Goal: Information Seeking & Learning: Learn about a topic

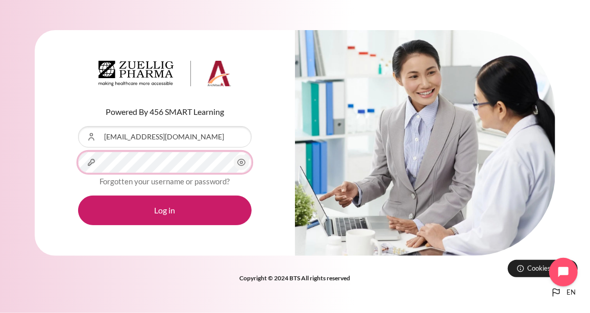
click at [78, 196] on button "Log in" at bounding box center [165, 211] width 174 height 30
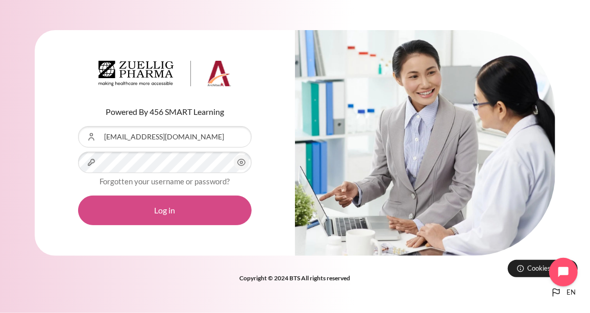
click at [196, 221] on button "Log in" at bounding box center [165, 211] width 174 height 30
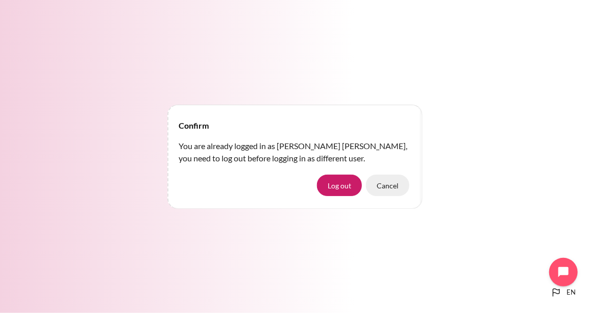
click at [380, 186] on button "Cancel" at bounding box center [387, 185] width 43 height 21
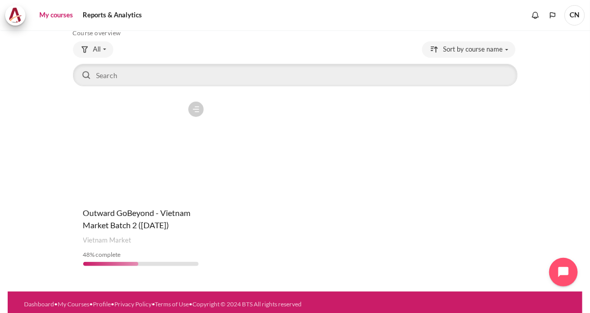
scroll to position [69, 0]
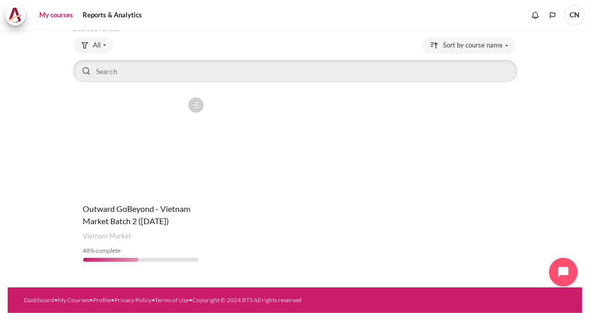
click at [47, 14] on link "My courses" at bounding box center [56, 15] width 41 height 20
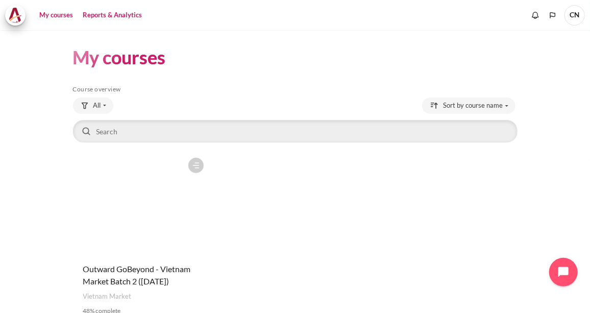
click at [116, 14] on link "Reports & Analytics" at bounding box center [112, 15] width 66 height 20
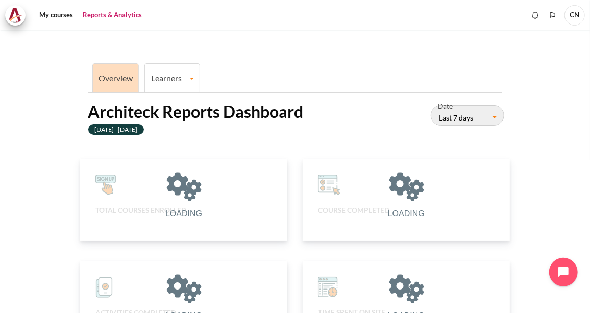
scroll to position [210, 198]
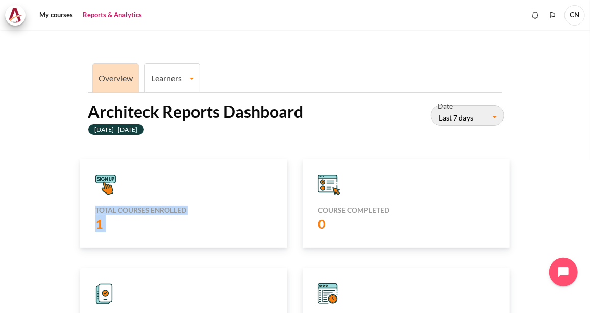
drag, startPoint x: 584, startPoint y: 123, endPoint x: 590, endPoint y: 162, distance: 39.3
click at [590, 162] on html "Skip to main content My courses" at bounding box center [295, 156] width 590 height 313
drag, startPoint x: 590, startPoint y: 162, endPoint x: 518, endPoint y: 223, distance: 94.1
click at [103, 181] on icon "Content" at bounding box center [105, 185] width 20 height 20
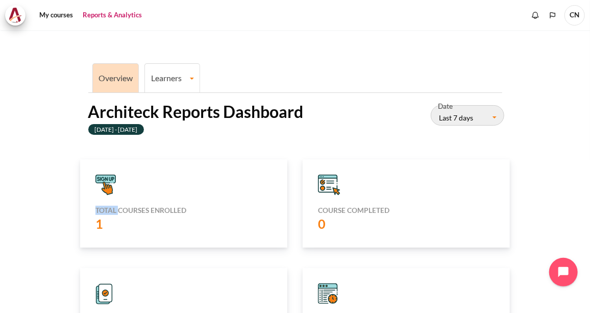
click at [103, 181] on icon "Content" at bounding box center [105, 185] width 20 height 20
drag, startPoint x: 103, startPoint y: 181, endPoint x: 118, endPoint y: 214, distance: 36.6
click at [118, 215] on div "1" at bounding box center [183, 223] width 177 height 17
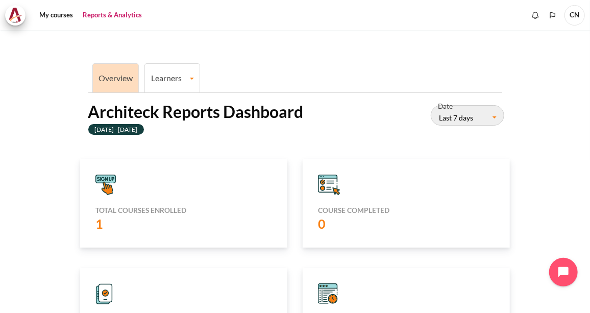
click at [118, 215] on div "1" at bounding box center [183, 223] width 177 height 17
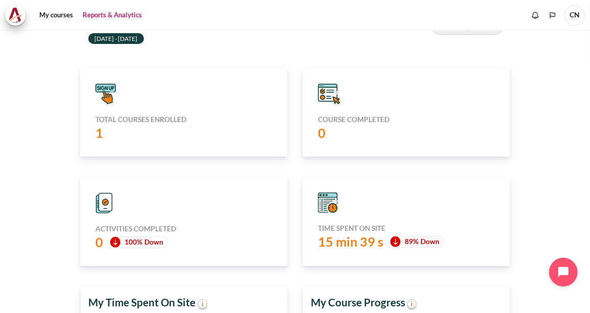
scroll to position [0, 0]
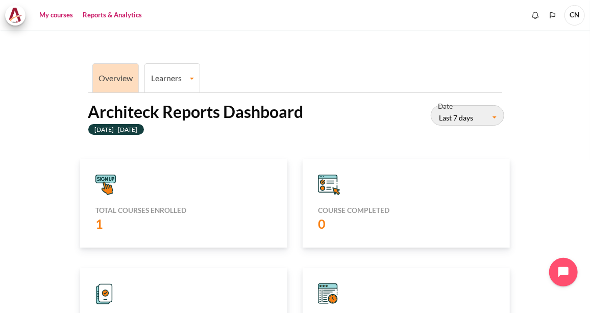
click at [53, 16] on link "My courses" at bounding box center [56, 15] width 41 height 20
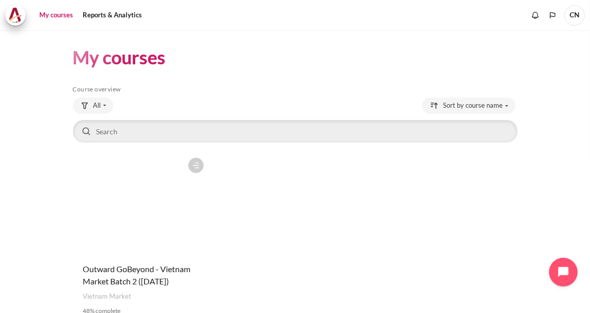
click at [148, 234] on figure "Content" at bounding box center [141, 204] width 136 height 102
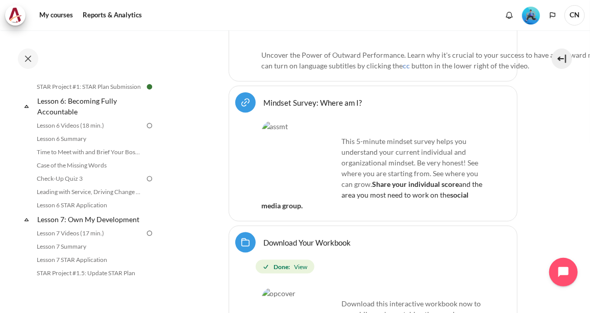
scroll to position [572, 0]
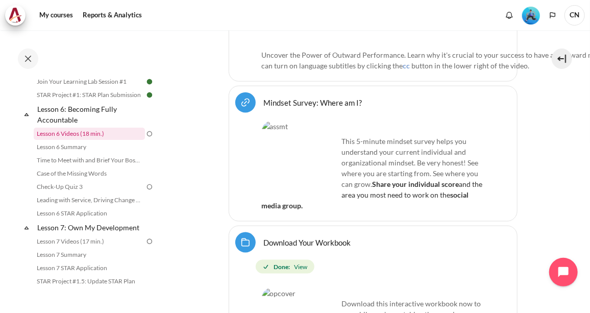
click at [95, 140] on link "Lesson 6 Videos (18 min.)" at bounding box center [89, 134] width 111 height 12
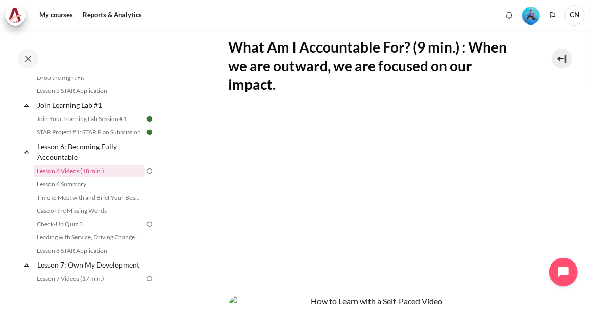
scroll to position [234, 0]
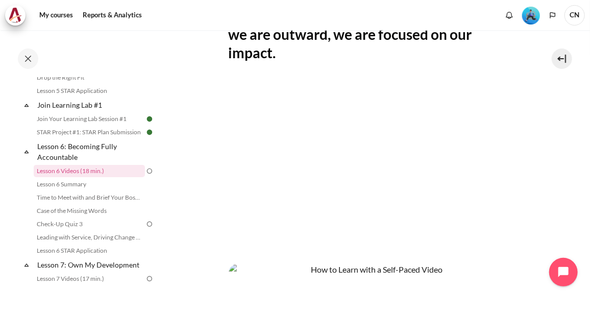
click at [566, 180] on section "My courses OPO VN B2 Lesson 6: Becoming Fully Accountable Lesson 6 Videos (18 m…" at bounding box center [372, 135] width 419 height 678
click at [544, 197] on section "My courses OPO VN B2 Lesson 6: Becoming Fully Accountable Lesson 6 Videos (18 m…" at bounding box center [372, 135] width 419 height 678
click at [541, 172] on section "My courses OPO VN B2 Lesson 6: Becoming Fully Accountable Lesson 6 Videos (18 m…" at bounding box center [372, 135] width 419 height 678
click at [214, 158] on section "My courses OPO VN B2 Lesson 6: Becoming Fully Accountable Lesson 6 Videos (18 m…" at bounding box center [372, 135] width 419 height 678
click at [553, 209] on section "My courses OPO VN B2 Lesson 6: Becoming Fully Accountable Lesson 6 Videos (18 m…" at bounding box center [372, 135] width 419 height 678
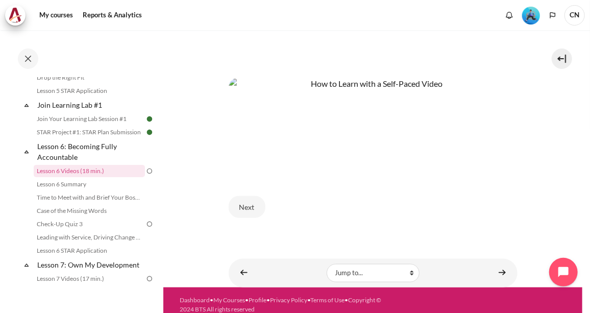
scroll to position [425, 0]
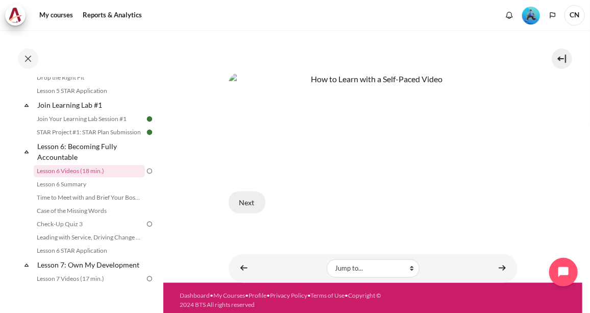
click at [255, 193] on button "Next" at bounding box center [247, 201] width 37 height 21
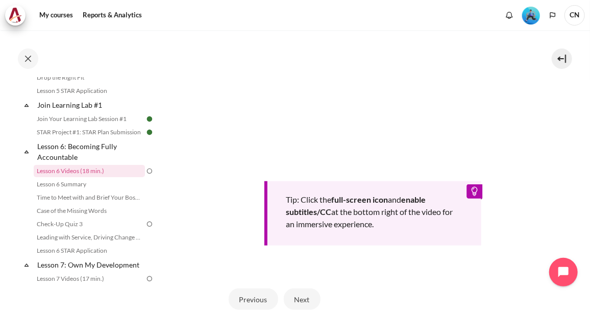
scroll to position [437, 0]
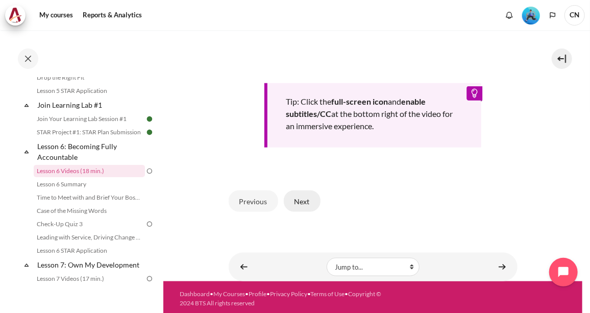
click at [302, 201] on button "Next" at bounding box center [302, 200] width 37 height 21
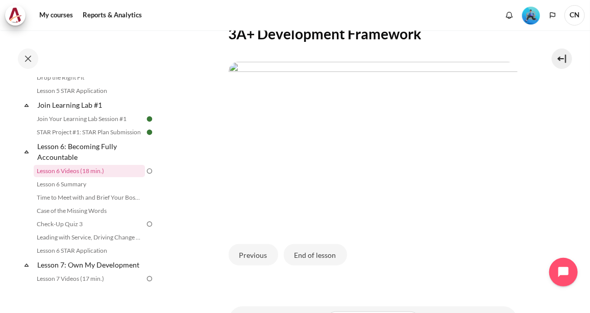
scroll to position [215, 0]
click at [306, 191] on img "Content" at bounding box center [373, 143] width 289 height 162
click at [312, 252] on button "End of lesson" at bounding box center [315, 255] width 63 height 21
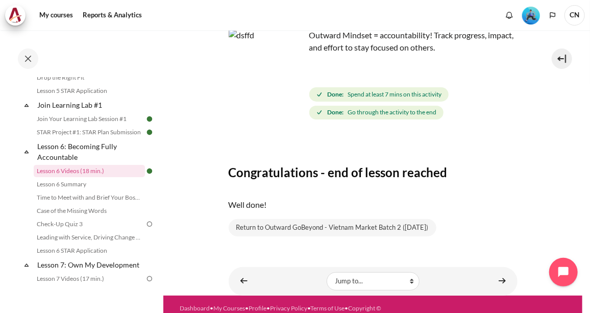
scroll to position [92, 0]
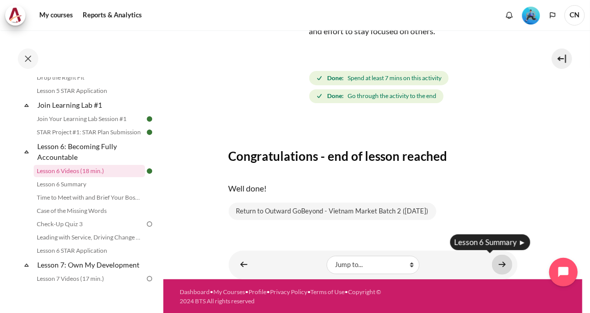
click at [498, 263] on link "Content" at bounding box center [502, 265] width 20 height 20
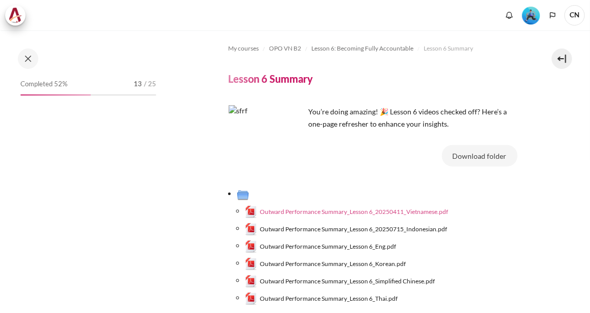
scroll to position [548, 0]
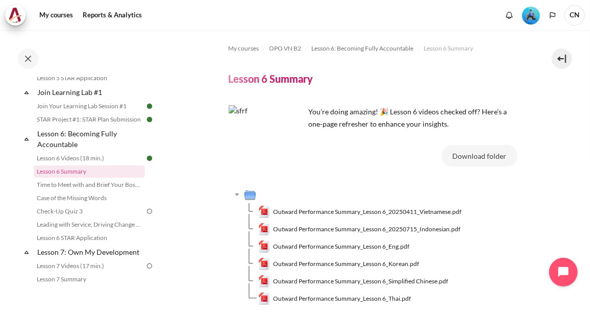
click at [437, 211] on span "Outward Performance Summary_Lesson 6_20250411_Vietnamese.pdf" at bounding box center [367, 211] width 188 height 9
click at [399, 244] on span "Outward Performance Summary_Lesson 6_Eng.pdf" at bounding box center [341, 246] width 136 height 9
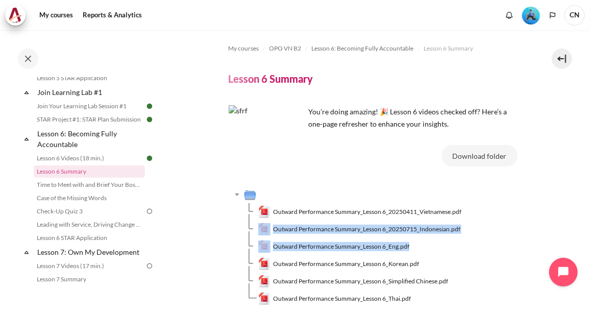
drag, startPoint x: 585, startPoint y: 229, endPoint x: 588, endPoint y: 261, distance: 31.8
click at [588, 261] on div "My courses OPO VN B2 Lesson 6: Becoming Fully Accountable Lesson 6 Summary Less…" at bounding box center [295, 171] width 590 height 283
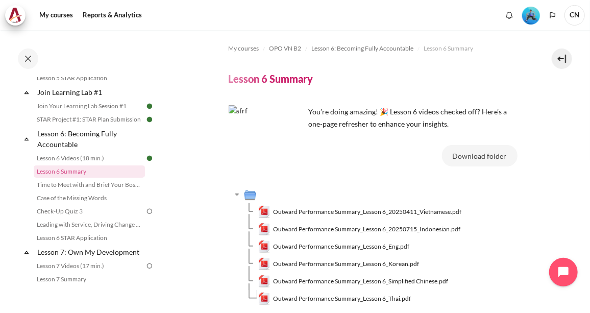
drag, startPoint x: 588, startPoint y: 261, endPoint x: 527, endPoint y: 191, distance: 92.7
click at [527, 191] on section "My courses OPO VN B2 Lesson 6: Becoming Fully Accountable Lesson 6 Summary Less…" at bounding box center [372, 202] width 419 height 345
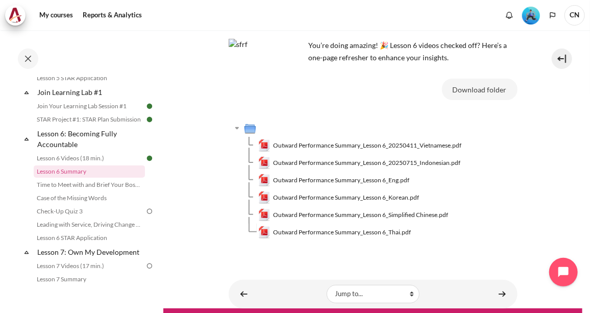
scroll to position [67, 0]
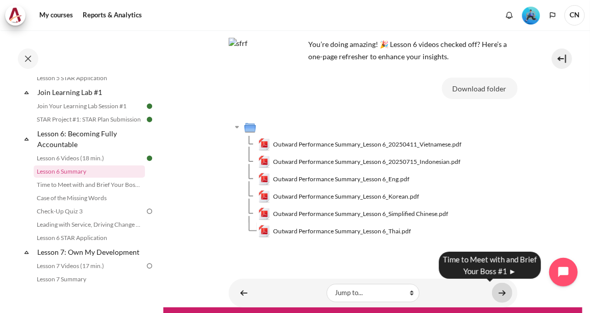
click at [500, 291] on link "Content" at bounding box center [502, 293] width 20 height 20
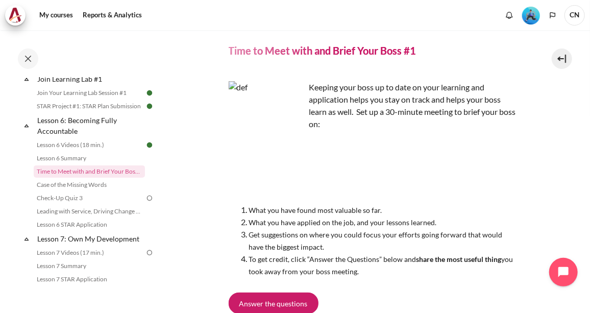
scroll to position [44, 0]
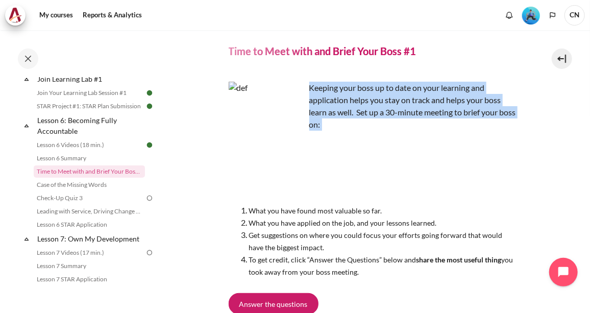
drag, startPoint x: 306, startPoint y: 87, endPoint x: 350, endPoint y: 141, distance: 70.1
click at [350, 141] on div "Keeping your boss up to date on your learning and application helps you stay on…" at bounding box center [373, 180] width 289 height 196
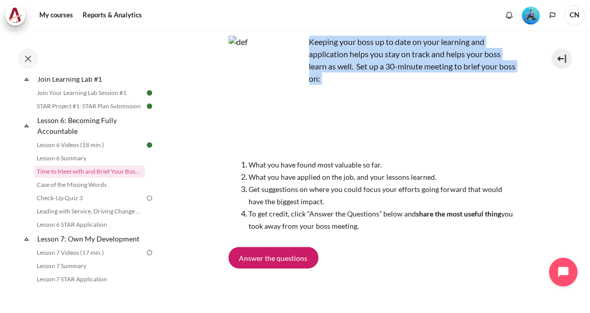
scroll to position [92, 0]
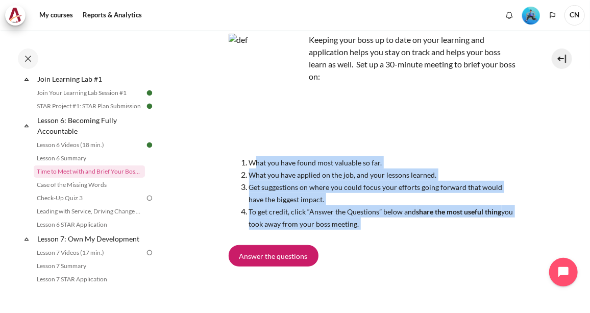
drag, startPoint x: 250, startPoint y: 163, endPoint x: 409, endPoint y: 236, distance: 175.7
click at [409, 236] on div "Keeping your boss up to date on your learning and application helps you stay on…" at bounding box center [373, 160] width 289 height 269
drag, startPoint x: 409, startPoint y: 236, endPoint x: 400, endPoint y: 271, distance: 36.1
click at [400, 271] on div "Keeping your boss up to date on your learning and application helps you stay on…" at bounding box center [373, 160] width 289 height 269
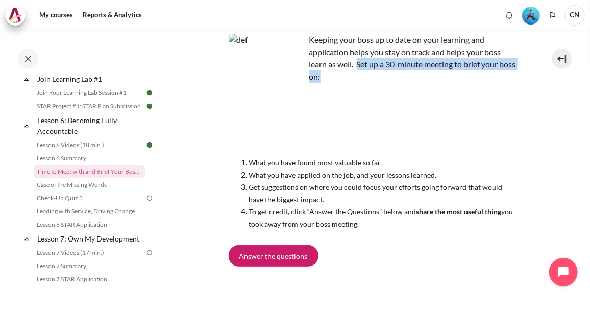
drag, startPoint x: 358, startPoint y: 63, endPoint x: 362, endPoint y: 81, distance: 17.7
click at [362, 81] on div "Keeping your boss up to date on your learning and application helps you stay on…" at bounding box center [373, 132] width 289 height 196
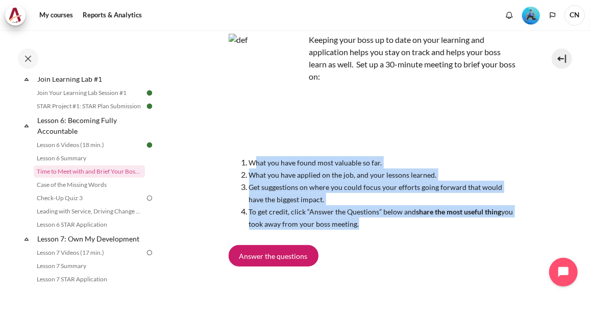
drag, startPoint x: 251, startPoint y: 161, endPoint x: 391, endPoint y: 220, distance: 151.1
click at [391, 220] on ol "What you have found most valuable so far. What you have applied on the job, and…" at bounding box center [373, 193] width 289 height 74
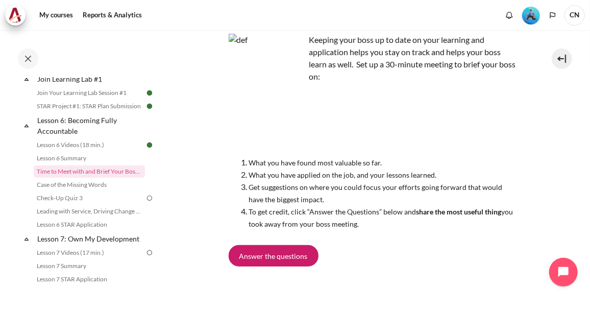
click at [333, 299] on div "My courses OPO VN B2 Lesson 6: Becoming Fully Accountable Time to Meet with and…" at bounding box center [373, 123] width 289 height 371
click at [290, 210] on span "To get credit, click “Answer the Questions” below and share the most useful thi…" at bounding box center [381, 217] width 264 height 21
click at [379, 210] on span "To get credit, click “Answer the Questions” below and share the most useful thi…" at bounding box center [381, 217] width 264 height 21
click at [282, 260] on span "Answer the questions" at bounding box center [273, 256] width 68 height 11
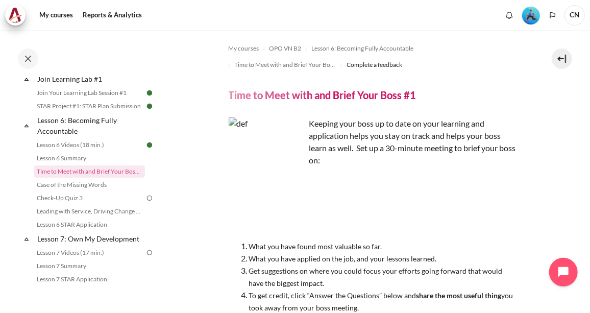
scroll to position [247, 0]
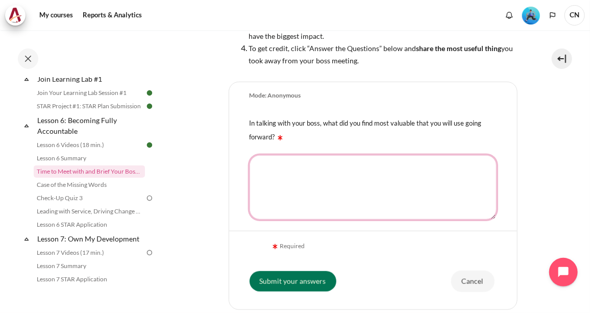
click at [326, 192] on textarea "In talking with your boss, what did you find most valuable that you will use go…" at bounding box center [373, 187] width 247 height 64
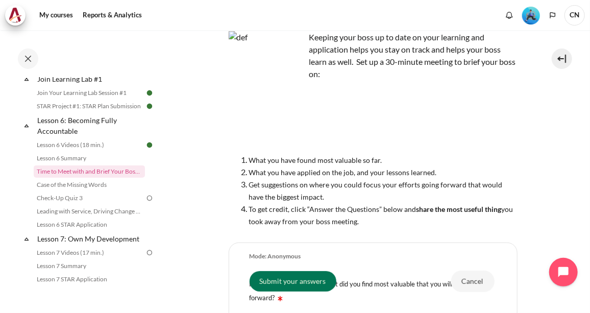
scroll to position [301, 0]
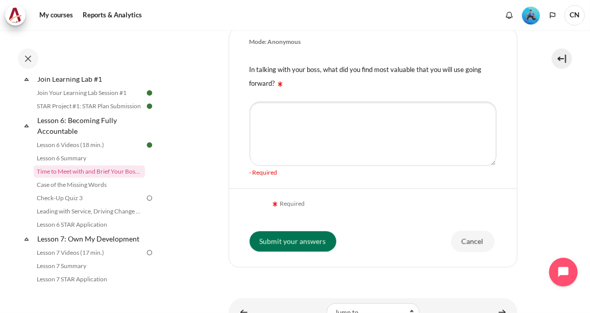
drag, startPoint x: 250, startPoint y: 159, endPoint x: 365, endPoint y: 162, distance: 114.9
click at [365, 162] on div "My courses OPO VN B2 Lesson 6: Becoming Fully Accountable Time to Meet with and…" at bounding box center [373, 5] width 289 height 553
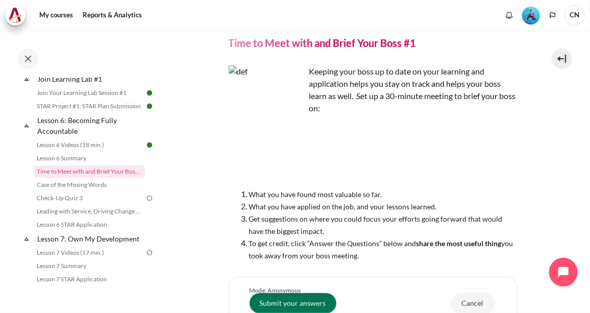
scroll to position [58, 0]
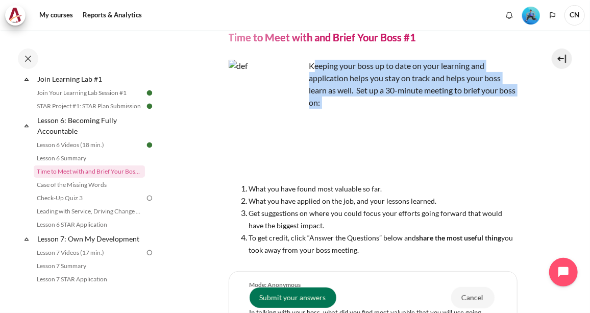
drag, startPoint x: 312, startPoint y: 67, endPoint x: 471, endPoint y: 110, distance: 163.9
click at [471, 110] on div "Keeping your boss up to date on your learning and application helps you stay on…" at bounding box center [373, 158] width 289 height 196
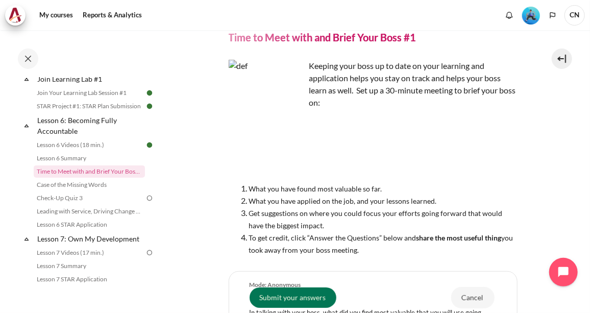
drag, startPoint x: 471, startPoint y: 110, endPoint x: 457, endPoint y: 131, distance: 25.1
click at [457, 131] on div "Keeping your boss up to date on your learning and application helps you stay on…" at bounding box center [373, 158] width 289 height 196
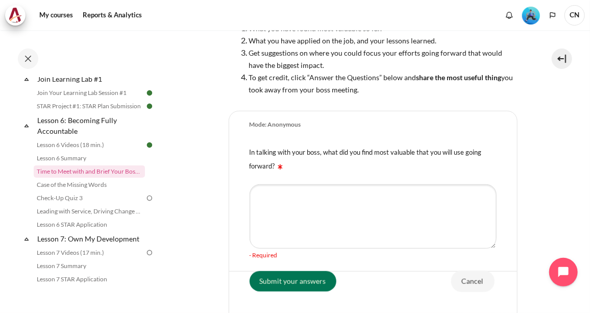
scroll to position [222, 0]
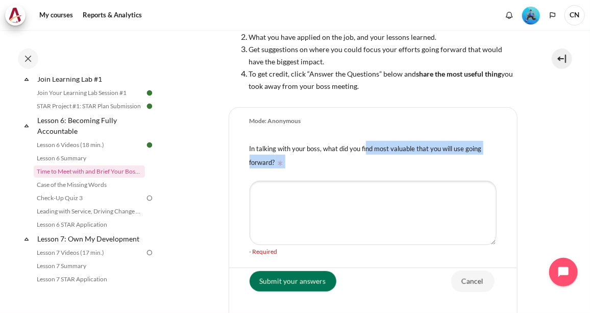
drag, startPoint x: 330, startPoint y: 148, endPoint x: 412, endPoint y: 159, distance: 83.0
click at [412, 159] on div "In talking with your boss, what did you find most valuable that you will use go…" at bounding box center [373, 155] width 288 height 40
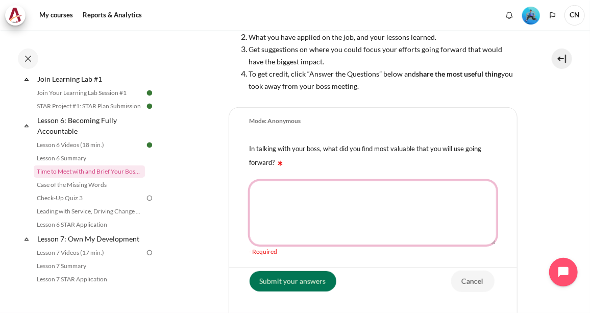
click at [302, 189] on textarea "In talking with your boss, what did you find most valuable that you will use go…" at bounding box center [373, 213] width 247 height 64
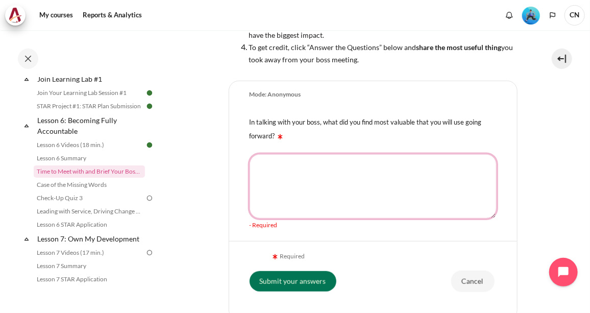
scroll to position [244, 0]
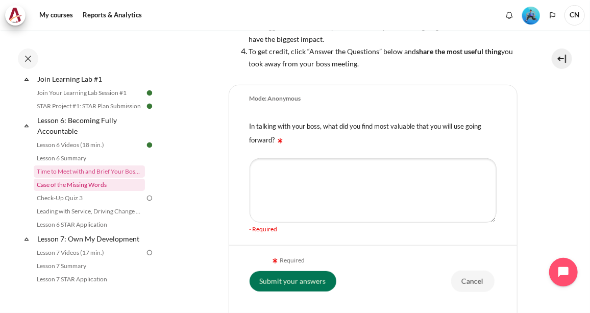
click at [86, 191] on link "Case of the Missing Words" at bounding box center [89, 185] width 111 height 12
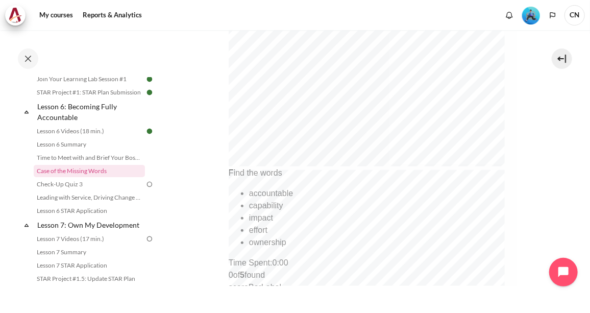
scroll to position [387, 0]
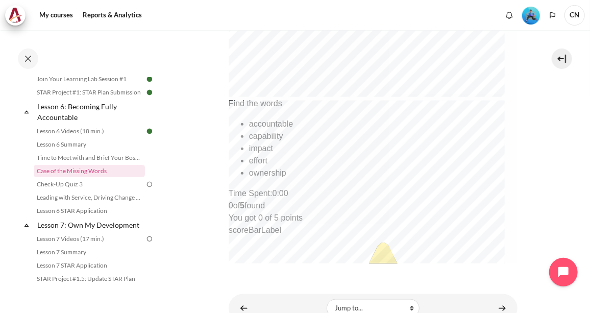
scroll to position [499, 0]
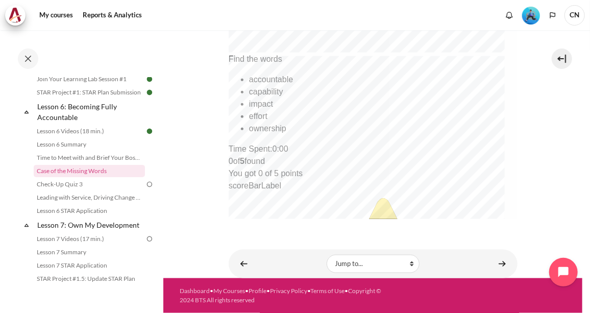
click at [371, 103] on div "impact" at bounding box center [377, 105] width 257 height 12
drag, startPoint x: 371, startPoint y: 103, endPoint x: 418, endPoint y: 151, distance: 67.2
click at [418, 168] on div "You got 0 of 5 points" at bounding box center [366, 174] width 277 height 12
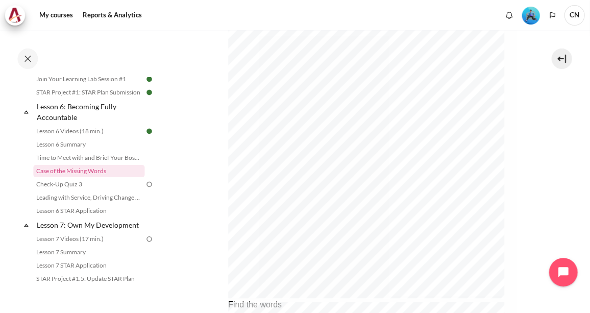
scroll to position [0, 0]
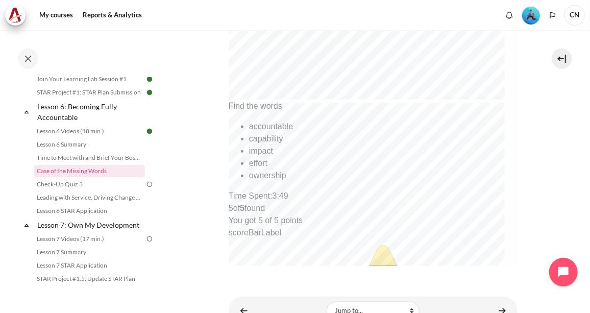
scroll to position [499, 0]
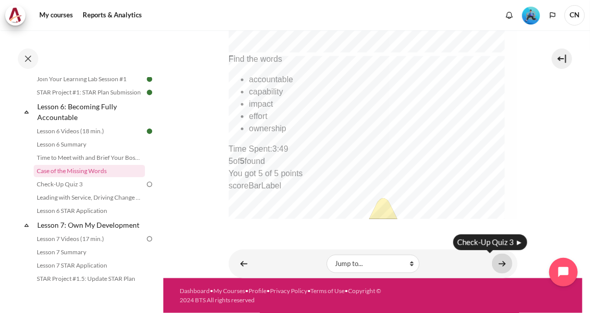
click at [499, 257] on link "Content" at bounding box center [502, 264] width 20 height 20
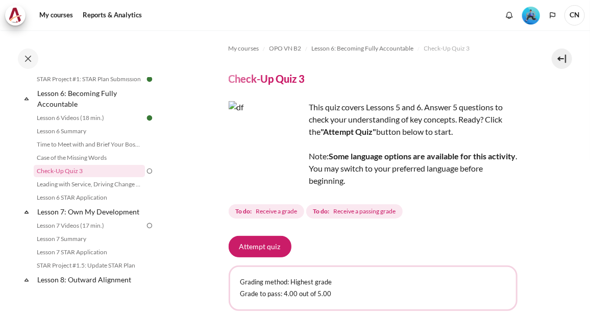
scroll to position [90, 0]
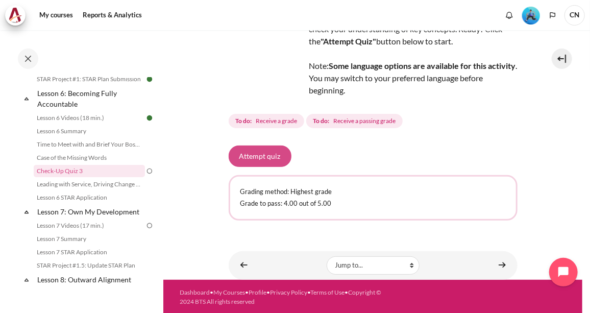
click at [265, 150] on button "Attempt quiz" at bounding box center [260, 156] width 63 height 21
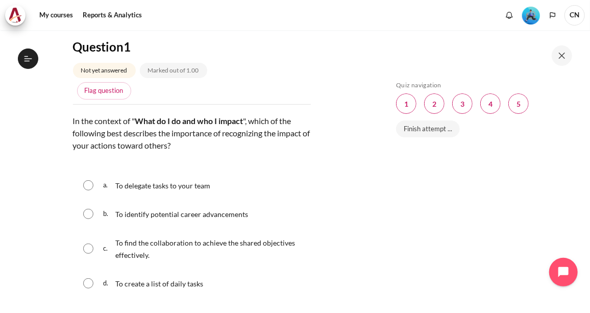
scroll to position [115, 0]
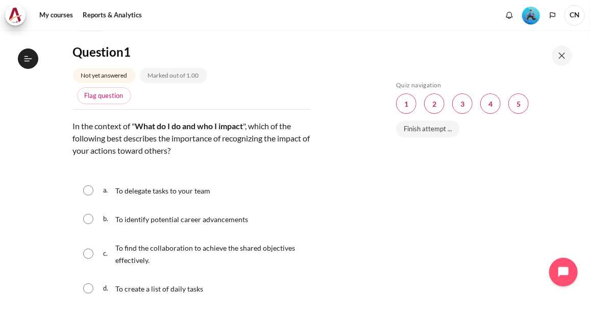
click at [89, 253] on input "Content" at bounding box center [88, 254] width 10 height 10
radio input "true"
click at [284, 267] on div "To find the collaboration to achieve the shared objectives effectively." at bounding box center [210, 253] width 190 height 29
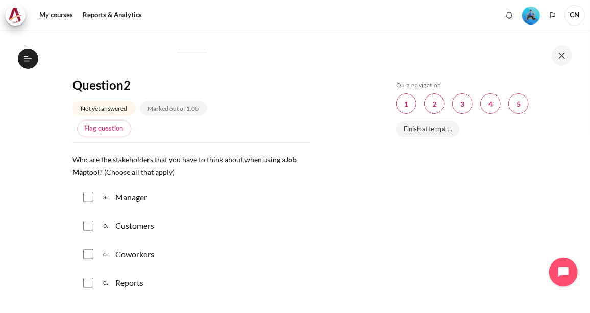
scroll to position [431, 0]
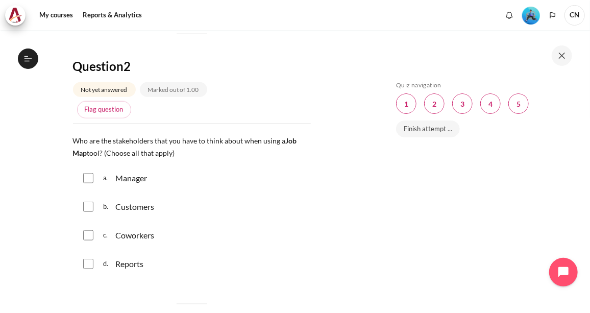
click at [88, 176] on input "Content" at bounding box center [88, 178] width 10 height 10
checkbox input "true"
click at [87, 230] on input "Content" at bounding box center [88, 235] width 10 height 10
checkbox input "true"
click at [87, 264] on input "Content" at bounding box center [88, 264] width 10 height 10
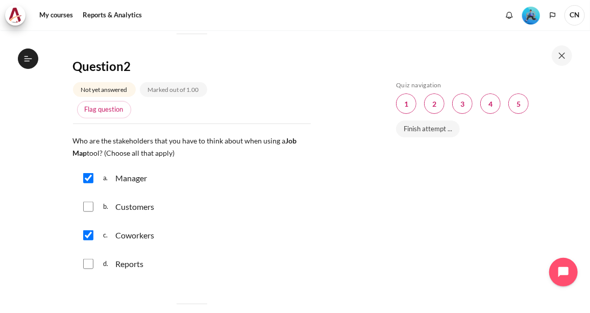
checkbox input "true"
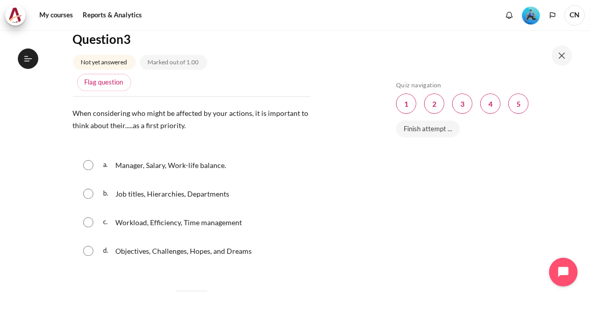
scroll to position [746, 0]
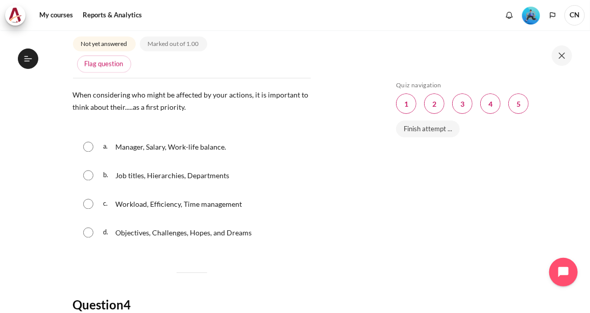
click at [88, 231] on input "Content" at bounding box center [88, 233] width 10 height 10
radio input "true"
click at [85, 199] on input "Content" at bounding box center [88, 204] width 10 height 10
radio input "true"
click at [87, 235] on div "d. Objectives, Challenges, Hopes, and Dreams" at bounding box center [192, 233] width 238 height 27
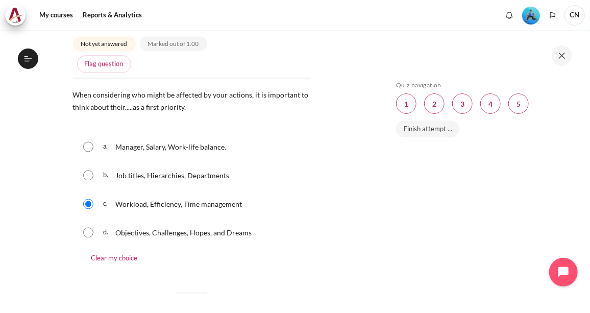
click at [85, 230] on input "Content" at bounding box center [88, 233] width 10 height 10
radio input "true"
click at [83, 142] on input "Content" at bounding box center [88, 147] width 10 height 10
radio input "true"
click at [83, 171] on input "Content" at bounding box center [88, 176] width 10 height 10
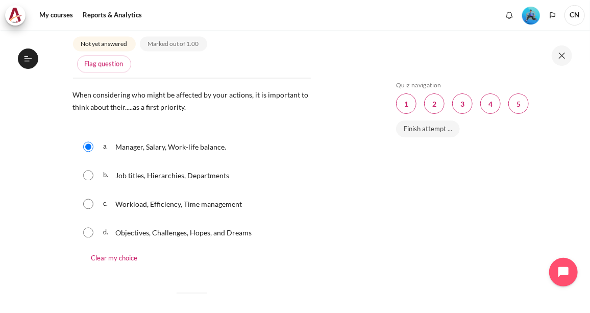
radio input "true"
click at [83, 199] on input "Content" at bounding box center [88, 204] width 10 height 10
radio input "true"
click at [83, 228] on input "Content" at bounding box center [88, 233] width 10 height 10
radio input "true"
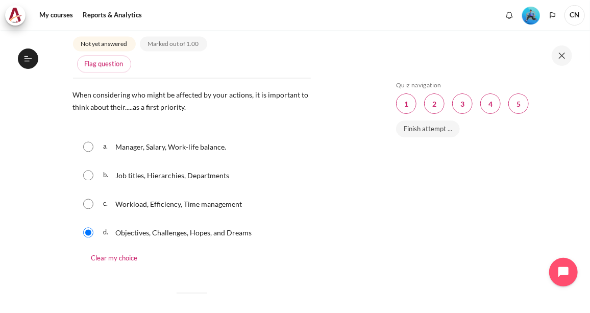
click at [166, 285] on div "Question 1 Not yet answered Marked out of 1.00 Flag question Question text In t…" at bounding box center [192, 158] width 238 height 1490
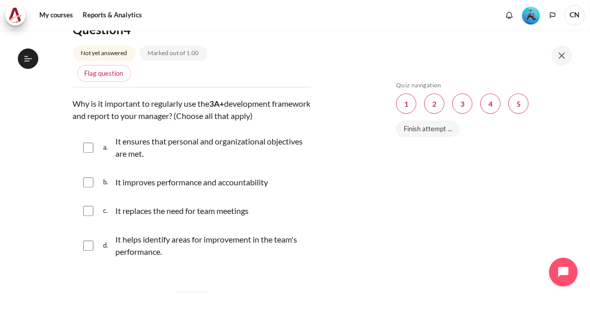
scroll to position [1044, 0]
click at [86, 240] on input "Content" at bounding box center [88, 244] width 10 height 10
checkbox input "true"
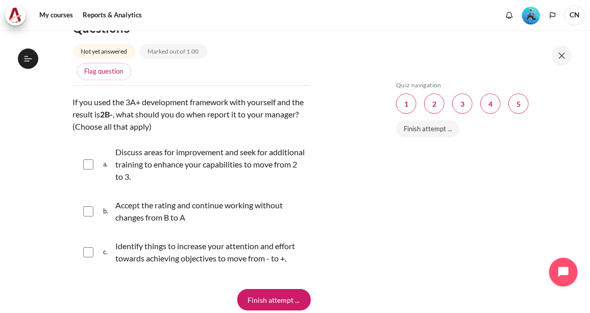
scroll to position [1341, 0]
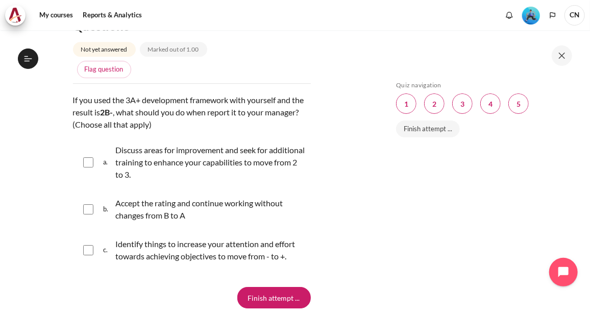
click at [83, 159] on input "Content" at bounding box center [88, 162] width 10 height 10
checkbox input "true"
click at [88, 248] on input "Content" at bounding box center [88, 250] width 10 height 10
checkbox input "true"
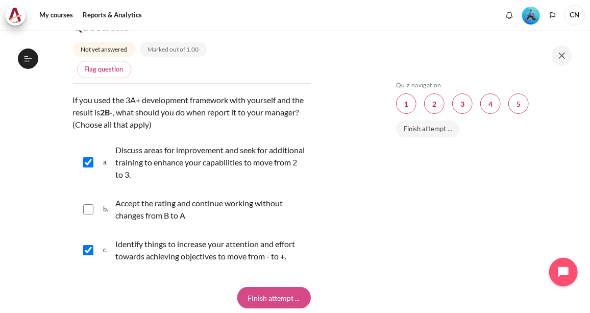
click at [276, 294] on input "Finish attempt ..." at bounding box center [274, 297] width 74 height 21
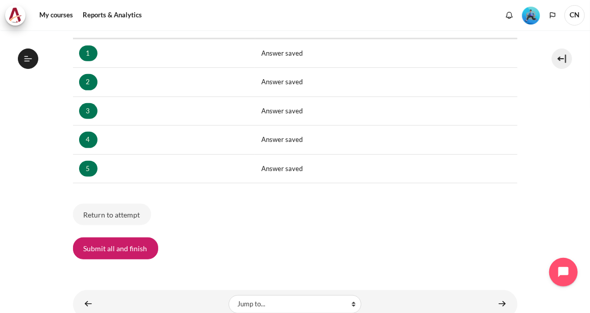
scroll to position [185, 0]
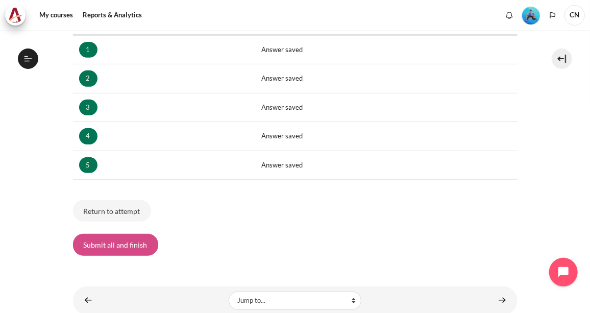
click at [126, 240] on button "Submit all and finish" at bounding box center [115, 244] width 85 height 21
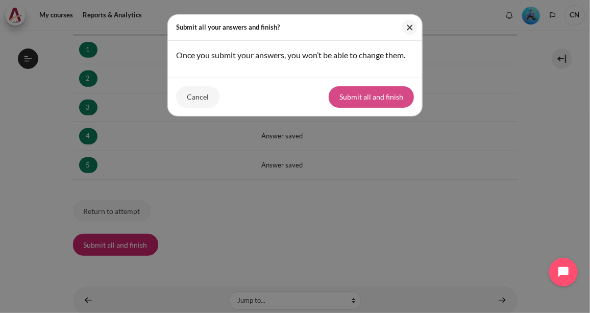
click at [376, 95] on button "Submit all and finish" at bounding box center [371, 96] width 85 height 21
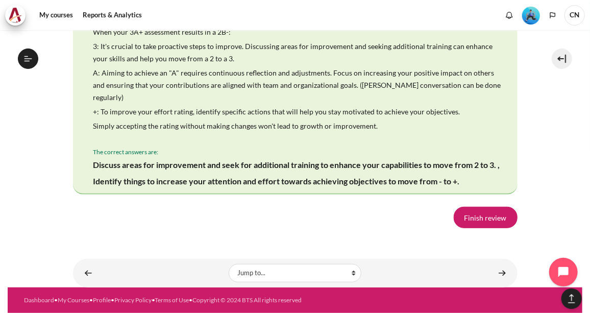
scroll to position [2067, 0]
click at [481, 208] on link "Finish review" at bounding box center [486, 217] width 64 height 21
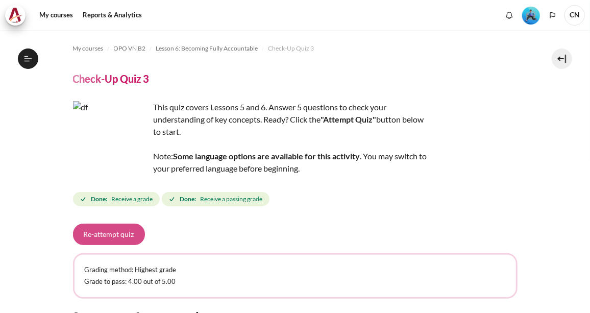
scroll to position [588, 0]
click at [105, 236] on button "Re-attempt quiz" at bounding box center [109, 234] width 72 height 21
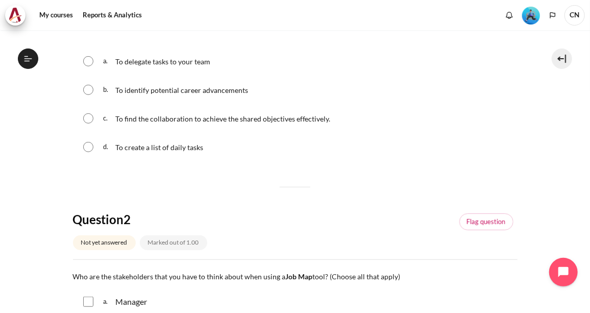
scroll to position [204, 0]
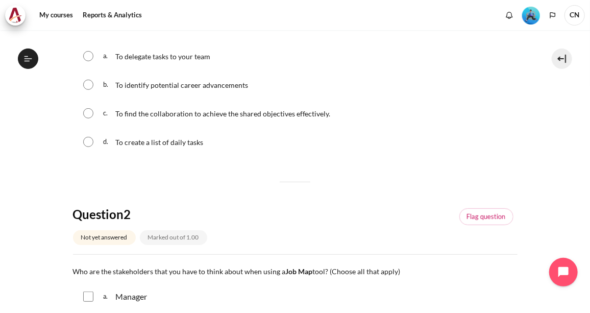
click at [88, 110] on input "Content" at bounding box center [88, 113] width 10 height 10
radio input "true"
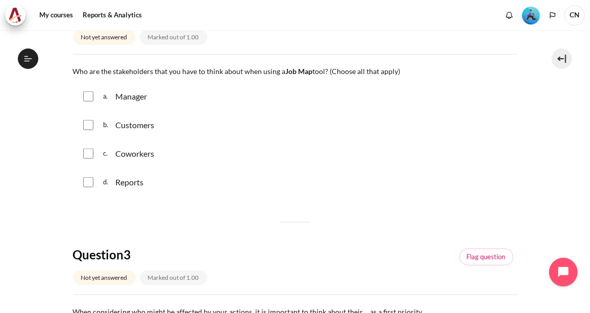
scroll to position [437, 0]
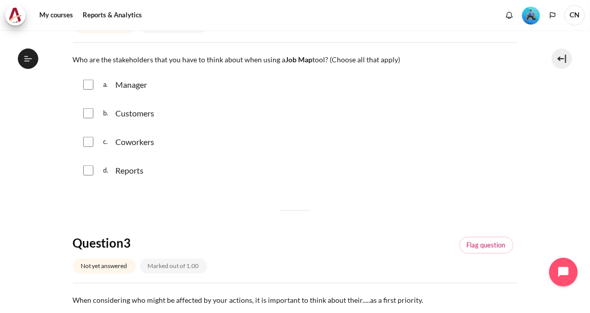
click at [87, 81] on input "Content" at bounding box center [88, 85] width 10 height 10
checkbox input "true"
click at [88, 169] on input "Content" at bounding box center [88, 170] width 10 height 10
checkbox input "true"
click at [90, 109] on input "Content" at bounding box center [88, 113] width 10 height 10
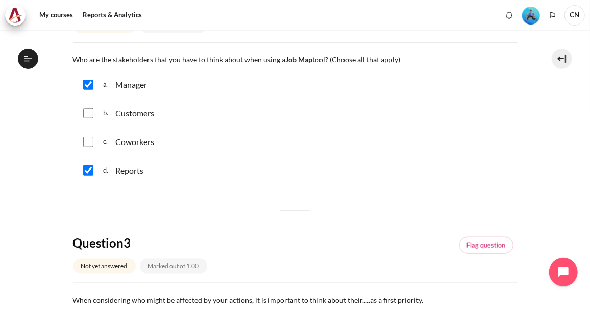
checkbox input "true"
click at [90, 137] on input "Content" at bounding box center [88, 142] width 10 height 10
checkbox input "true"
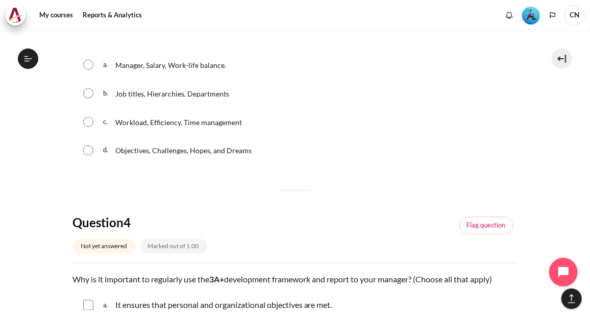
scroll to position [713, 0]
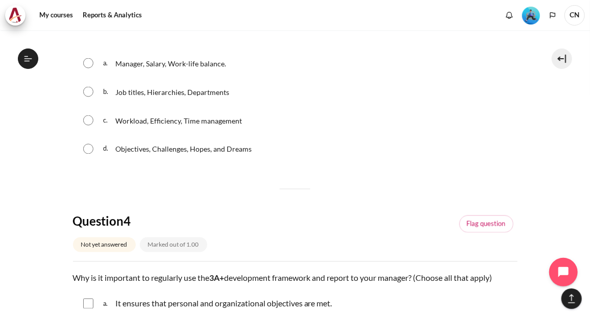
click at [86, 146] on input "Content" at bounding box center [88, 149] width 10 height 10
radio input "true"
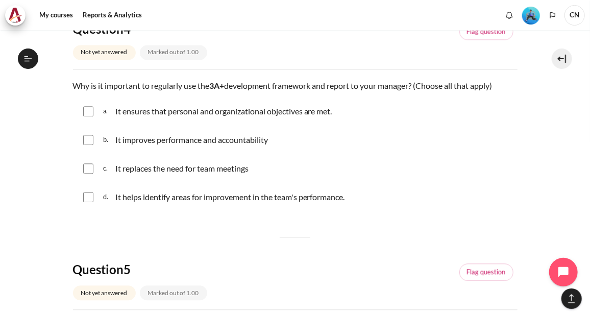
scroll to position [932, 0]
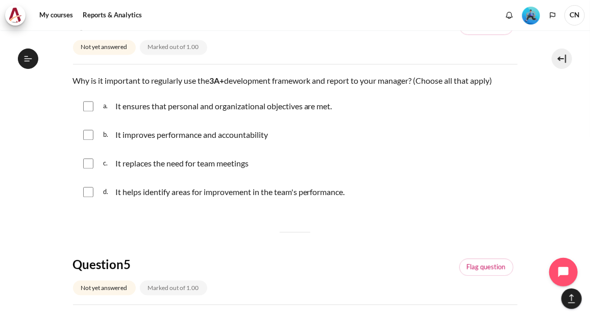
click at [88, 106] on input "Content" at bounding box center [88, 106] width 10 height 10
checkbox input "true"
click at [87, 131] on input "Content" at bounding box center [88, 135] width 10 height 10
checkbox input "true"
click at [87, 195] on input "Content" at bounding box center [88, 192] width 10 height 10
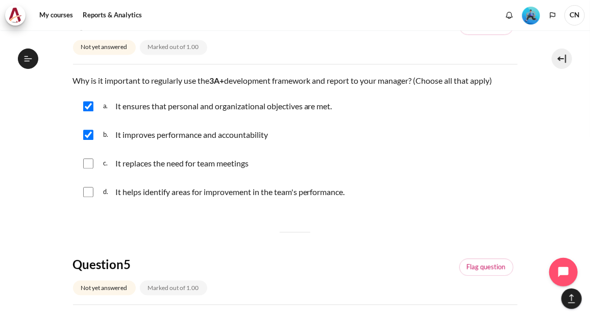
checkbox input "true"
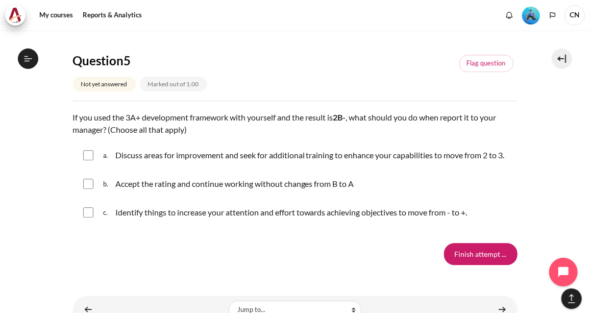
scroll to position [1137, 0]
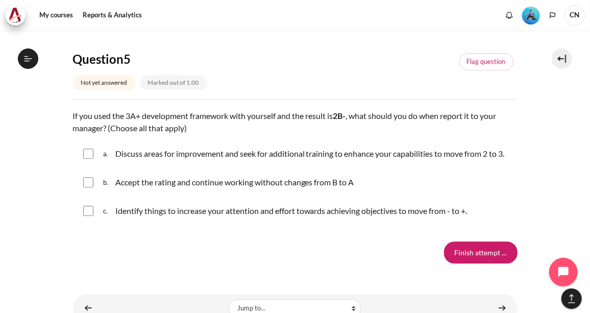
click at [87, 157] on input "Content" at bounding box center [88, 154] width 10 height 10
checkbox input "true"
click at [88, 216] on input "Content" at bounding box center [88, 211] width 10 height 10
checkbox input "true"
click at [473, 260] on input "Finish attempt ..." at bounding box center [481, 252] width 74 height 21
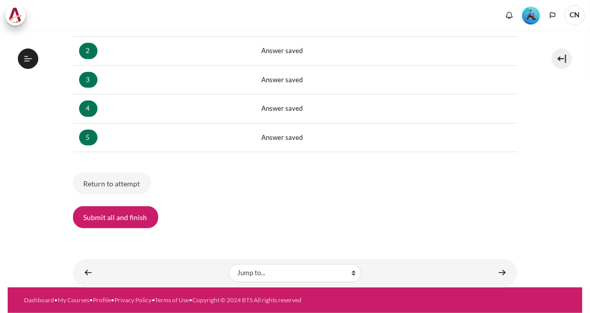
scroll to position [588, 0]
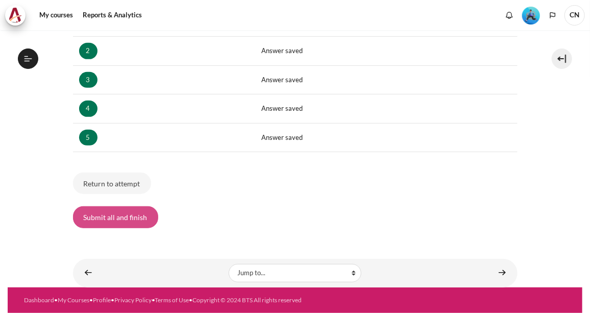
click at [127, 206] on button "Submit all and finish" at bounding box center [115, 216] width 85 height 21
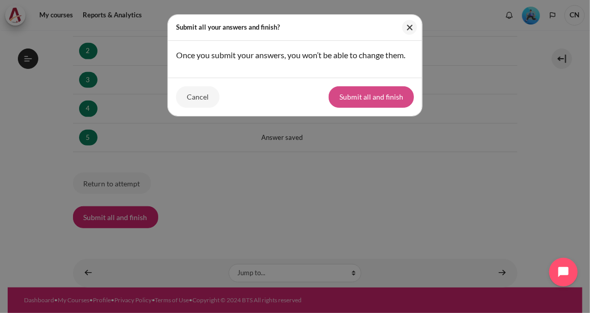
click at [380, 97] on button "Submit all and finish" at bounding box center [371, 96] width 85 height 21
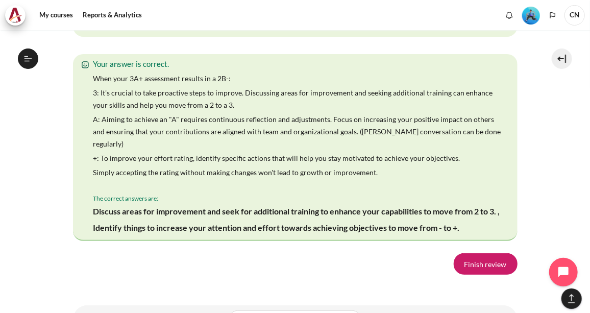
scroll to position [2049, 0]
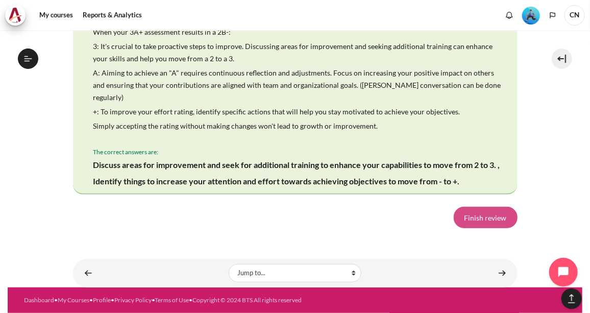
click at [500, 207] on link "Finish review" at bounding box center [486, 217] width 64 height 21
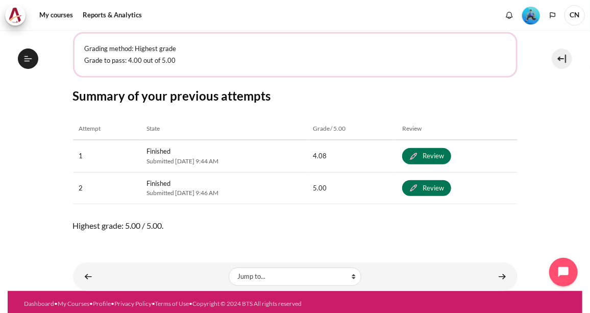
scroll to position [222, 0]
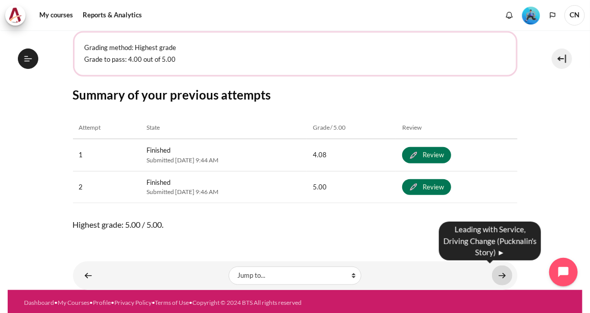
click at [500, 273] on link "Content" at bounding box center [502, 276] width 20 height 20
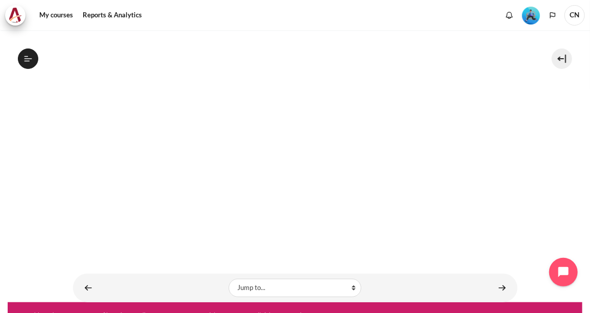
scroll to position [209, 0]
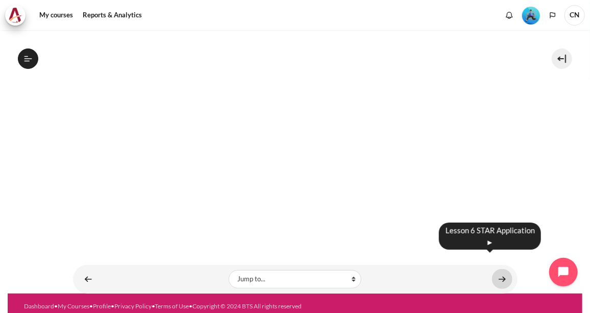
click at [499, 269] on link "Content" at bounding box center [502, 279] width 20 height 20
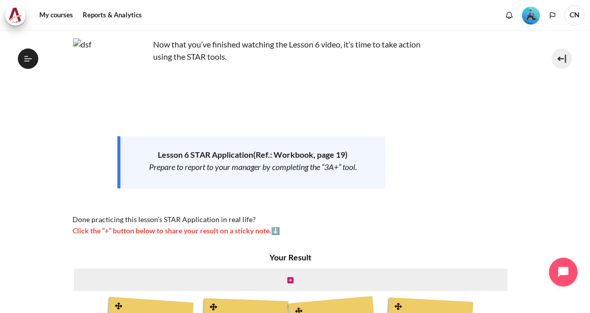
scroll to position [59, 0]
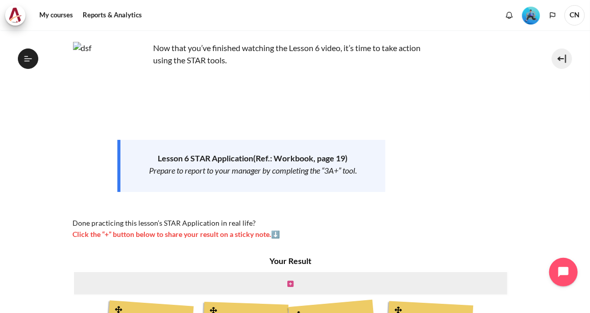
click at [288, 281] on icon "Content" at bounding box center [290, 283] width 6 height 7
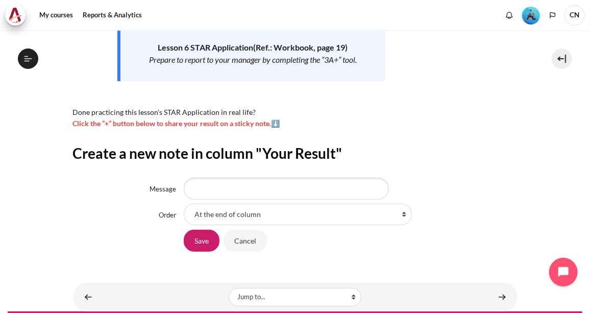
scroll to position [180, 0]
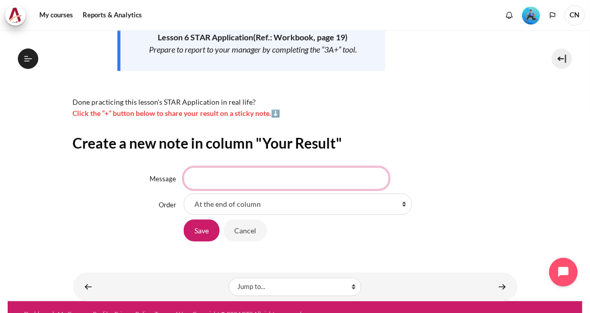
click at [236, 172] on input "Message" at bounding box center [286, 177] width 205 height 21
type input "valuable"
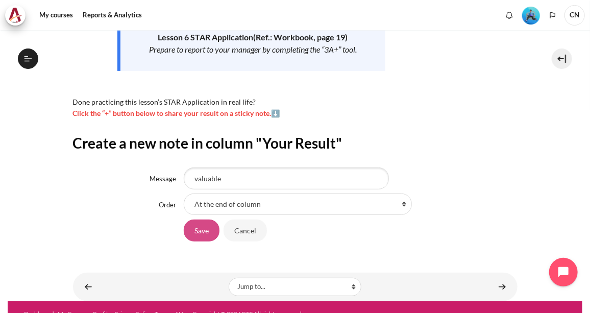
click at [205, 228] on input "Save" at bounding box center [202, 230] width 36 height 21
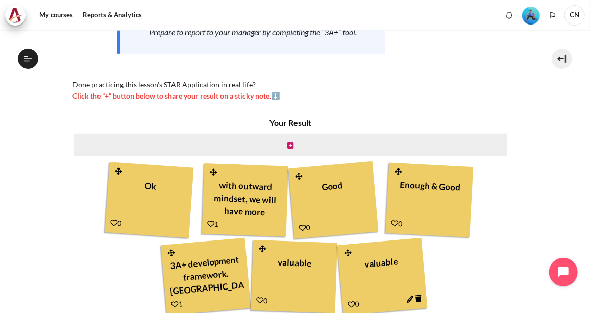
scroll to position [289, 0]
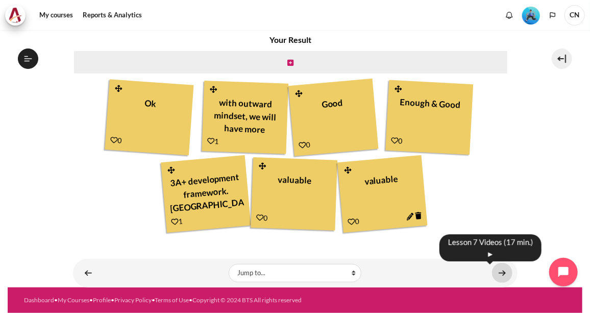
click at [501, 263] on link "Content" at bounding box center [502, 273] width 20 height 20
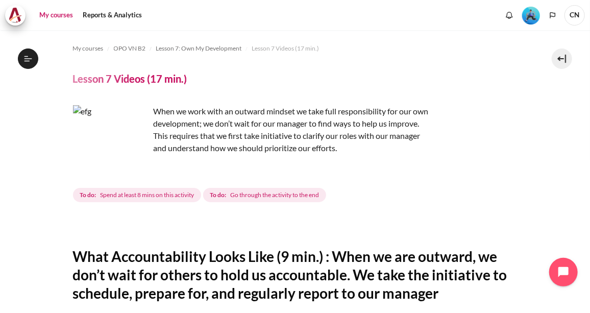
click at [60, 14] on link "My courses" at bounding box center [56, 15] width 41 height 20
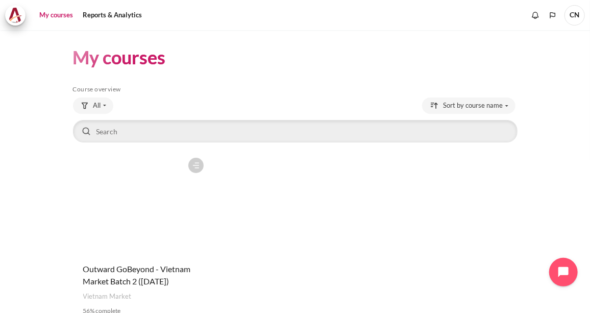
click at [115, 209] on figure "Content" at bounding box center [141, 204] width 136 height 102
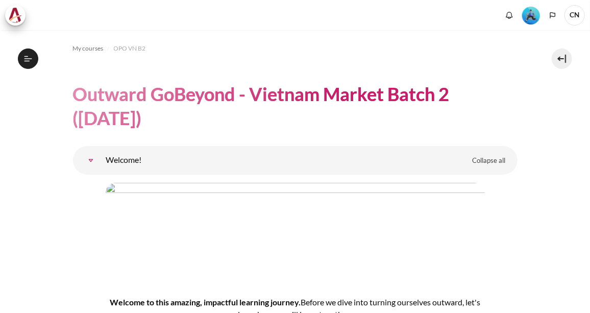
click at [580, 162] on div "My courses OPO VN B2 Outward GoBeyond - Vietnam Market Batch 2 ([DATE]) Topic o…" at bounding box center [295, 171] width 590 height 283
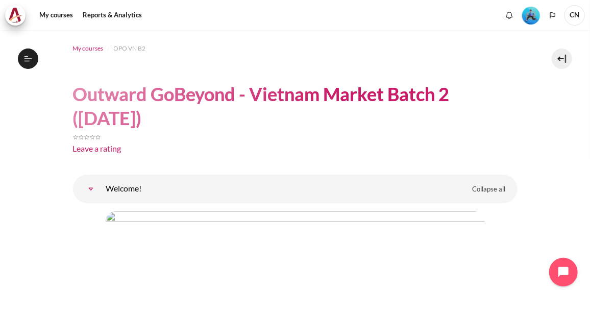
click at [88, 48] on span "My courses" at bounding box center [88, 48] width 31 height 9
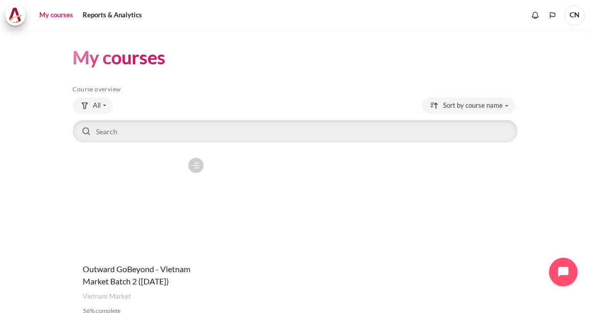
click at [128, 199] on figure "Content" at bounding box center [141, 204] width 136 height 102
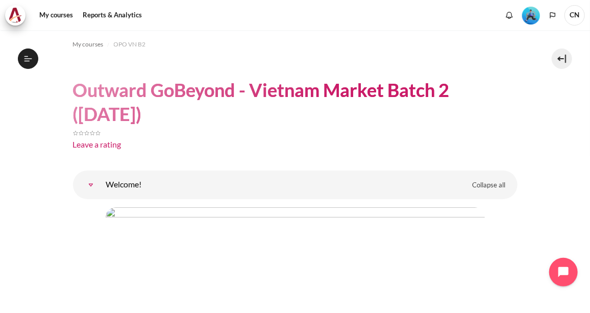
scroll to position [3, 0]
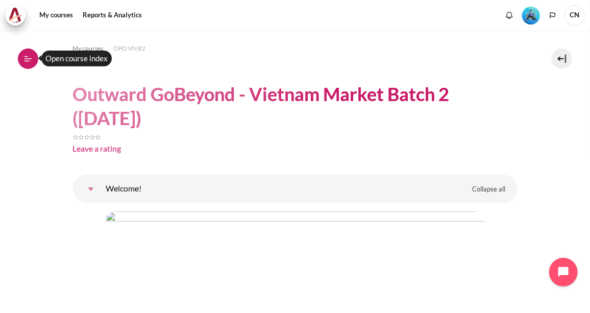
click at [25, 64] on button "Open course index" at bounding box center [28, 59] width 20 height 20
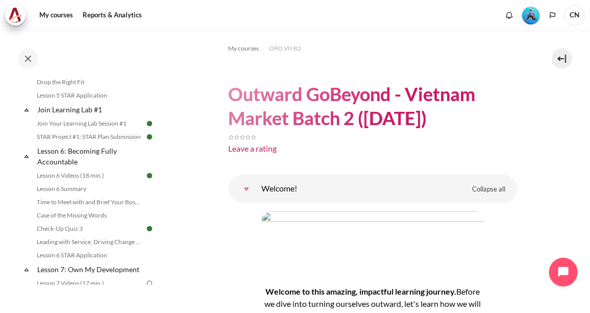
scroll to position [0, 0]
